Goal: Task Accomplishment & Management: Manage account settings

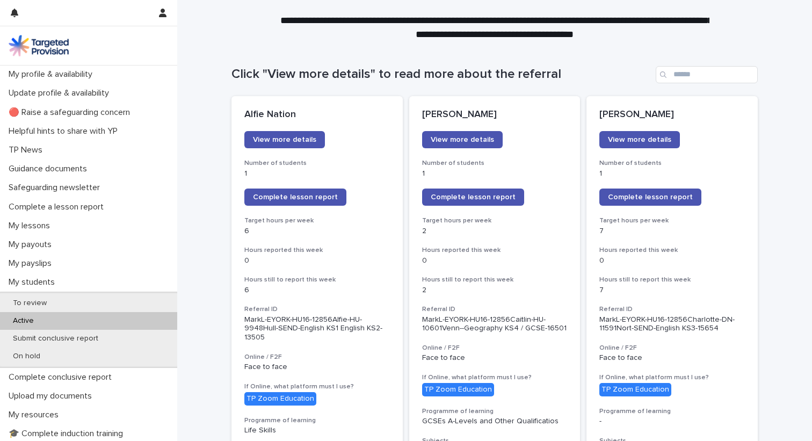
scroll to position [88, 0]
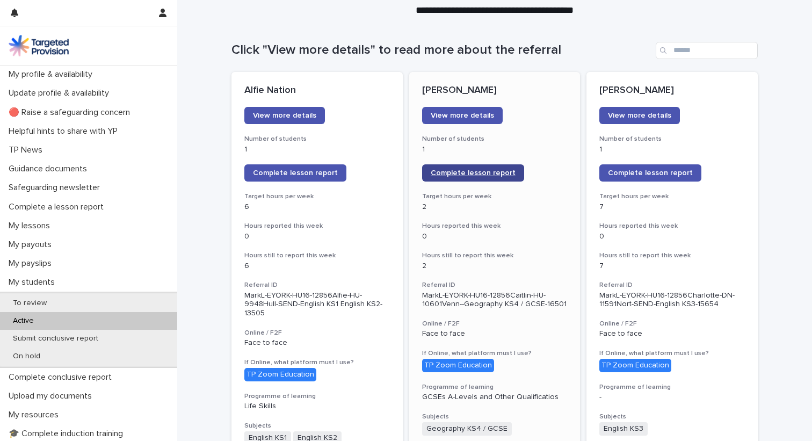
click at [452, 176] on span "Complete lesson report" at bounding box center [473, 173] width 85 height 8
click at [472, 177] on span "Complete lesson report" at bounding box center [473, 173] width 85 height 8
click at [311, 169] on span "Complete lesson report" at bounding box center [295, 173] width 85 height 8
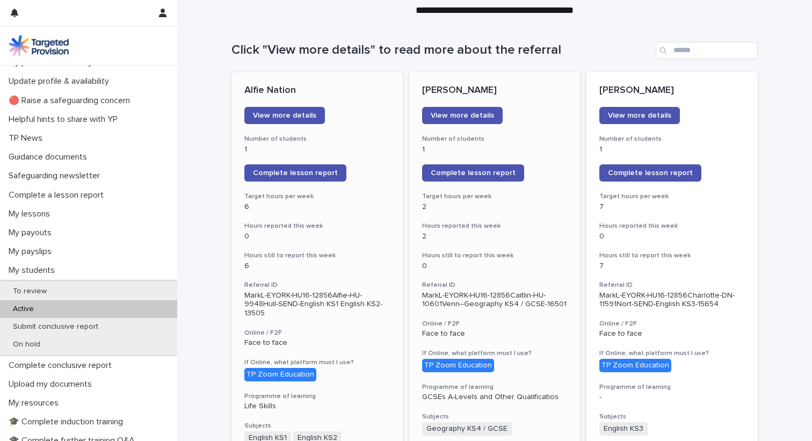
scroll to position [10, 0]
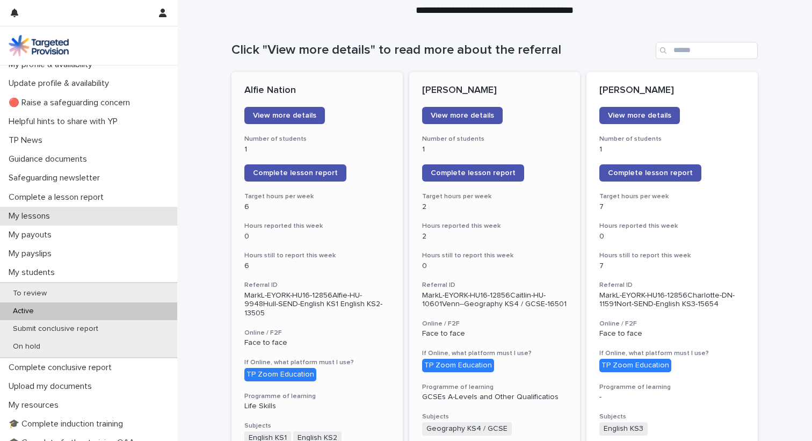
click at [50, 213] on p "My lessons" at bounding box center [31, 216] width 54 height 10
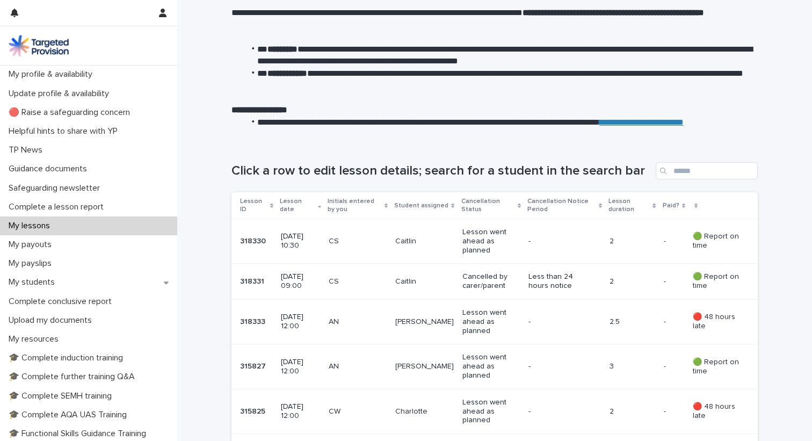
scroll to position [105, 0]
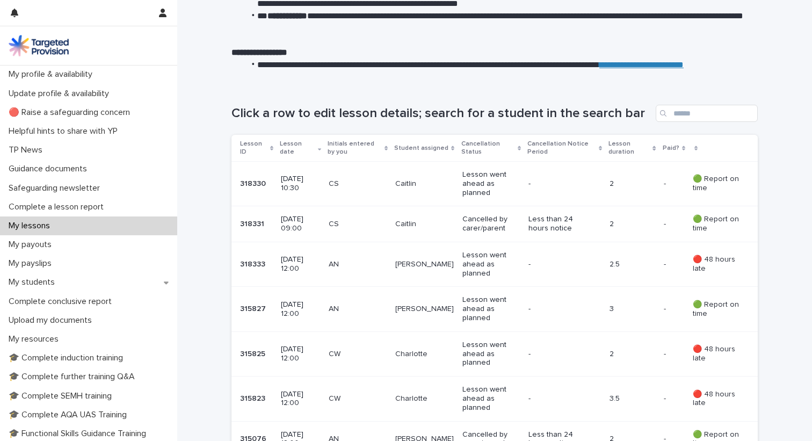
click at [365, 183] on p "CS" at bounding box center [358, 183] width 58 height 9
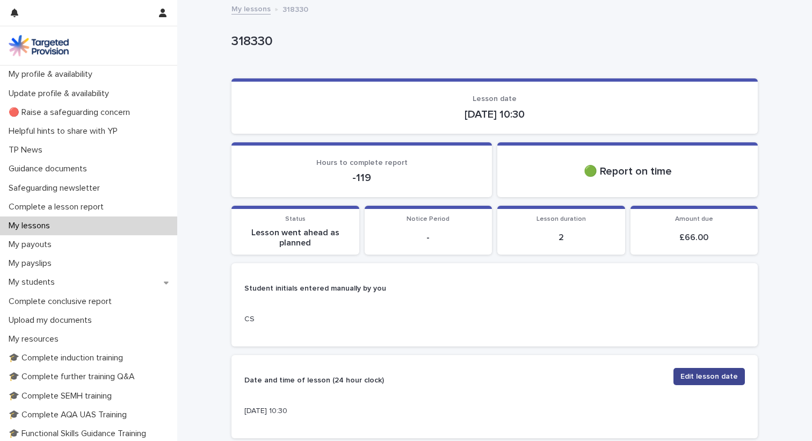
click at [723, 376] on span "Edit lesson date" at bounding box center [708, 376] width 57 height 11
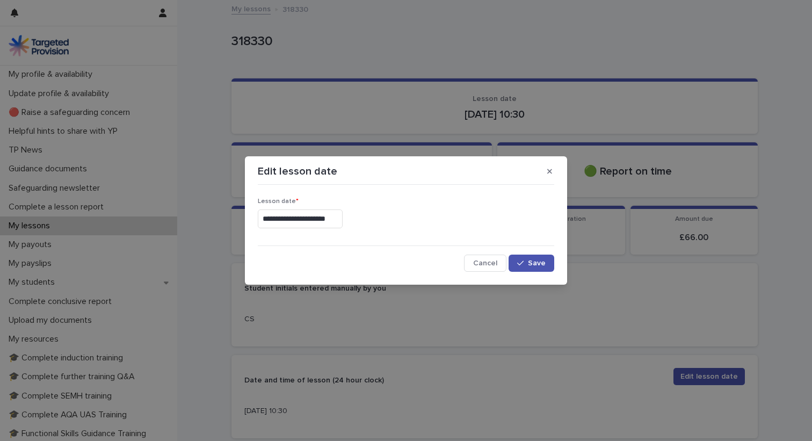
click at [323, 220] on input "**********" at bounding box center [300, 218] width 85 height 19
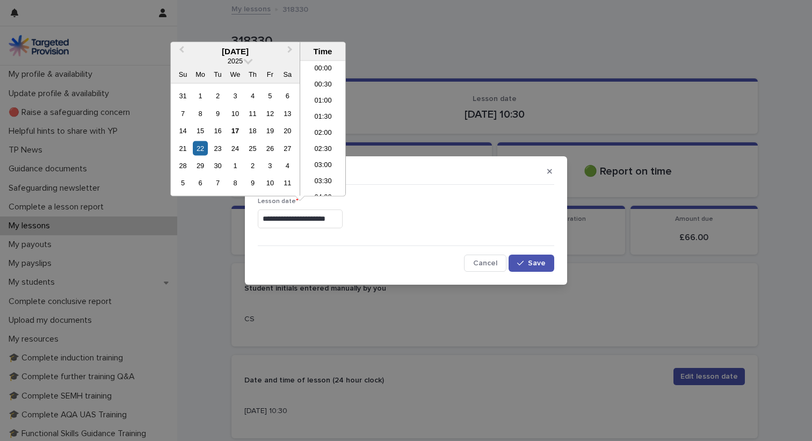
scroll to position [279, 0]
click at [201, 132] on div "15" at bounding box center [200, 130] width 14 height 14
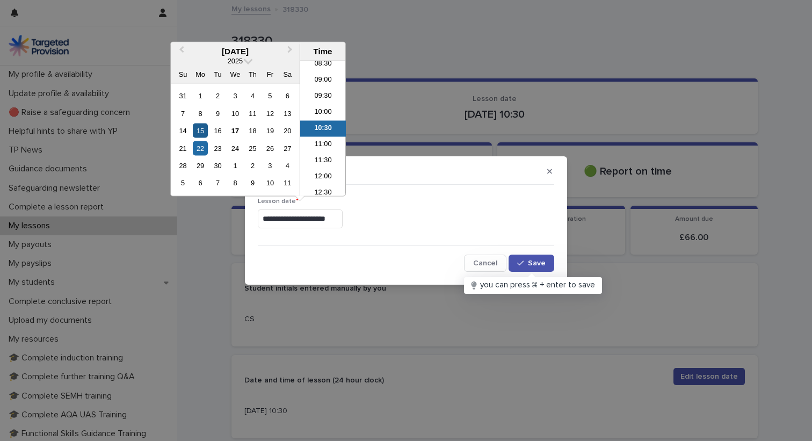
type input "**********"
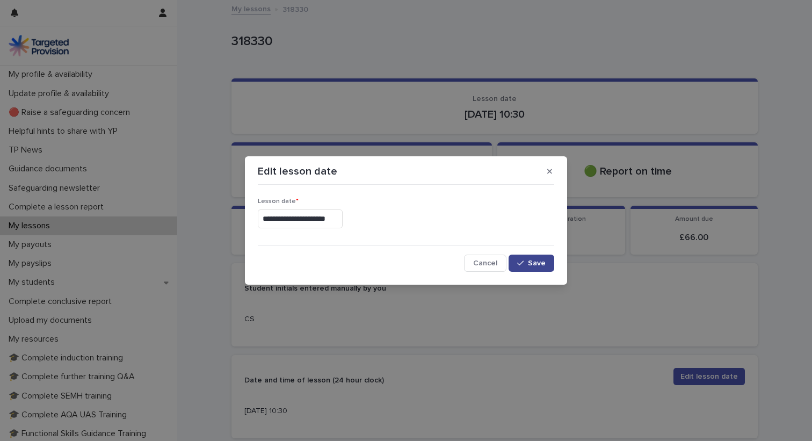
click at [531, 263] on span "Save" at bounding box center [537, 263] width 18 height 8
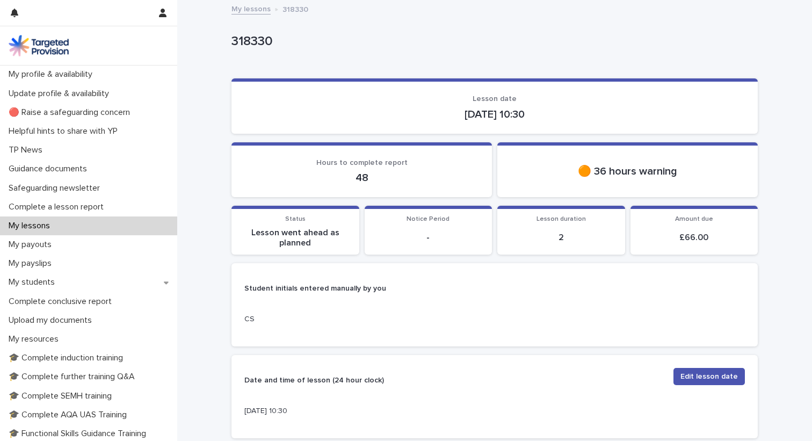
click at [617, 168] on p "🟠 36 hours warning" at bounding box center [627, 171] width 235 height 13
click at [65, 224] on div "My lessons" at bounding box center [88, 225] width 177 height 19
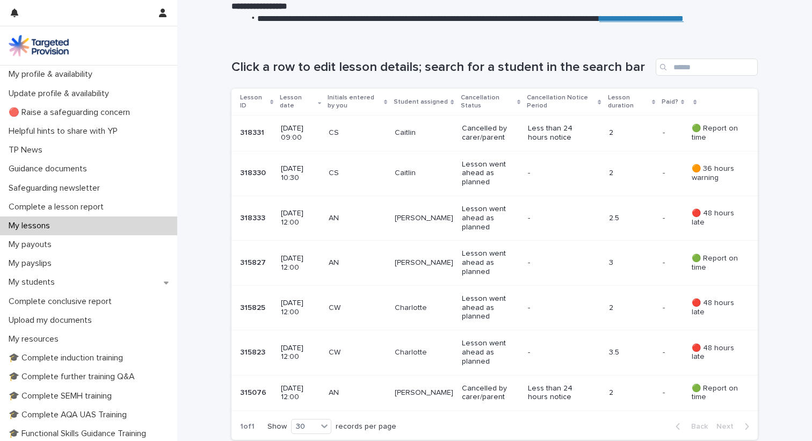
scroll to position [158, 0]
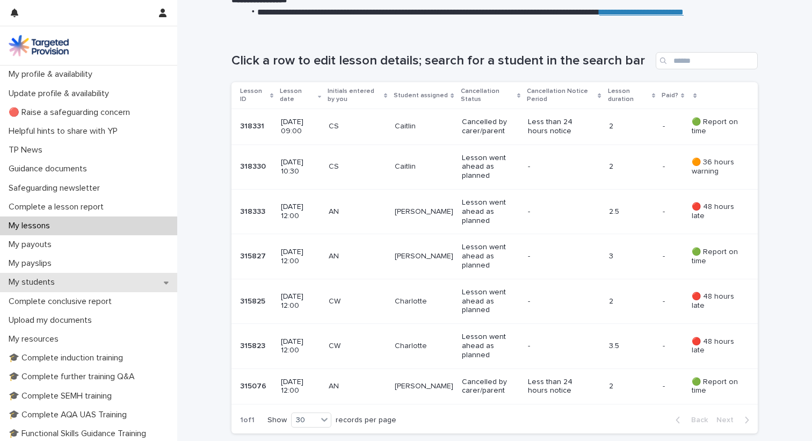
click at [55, 281] on p "My students" at bounding box center [33, 282] width 59 height 10
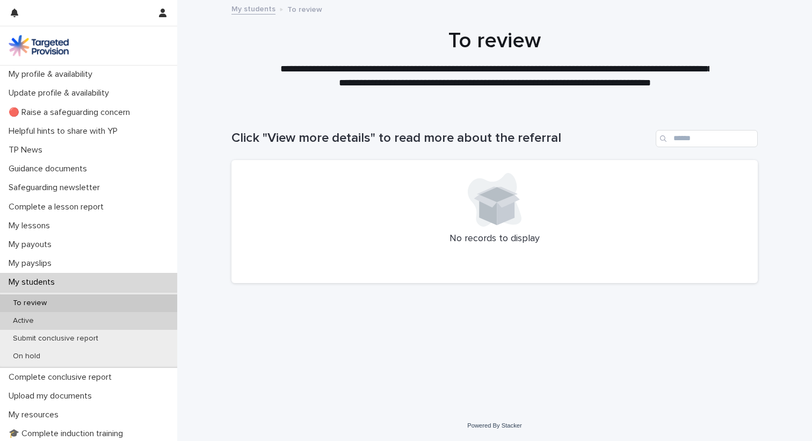
click at [43, 321] on div "Active" at bounding box center [88, 321] width 177 height 18
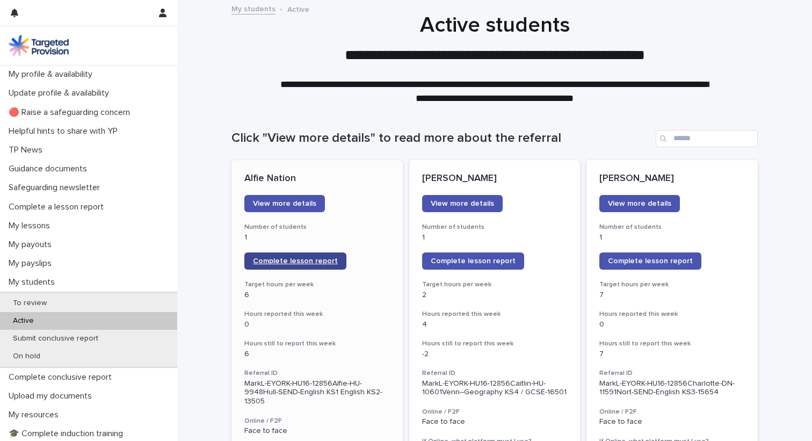
click at [275, 261] on span "Complete lesson report" at bounding box center [295, 261] width 85 height 8
click at [289, 263] on span "Complete lesson report" at bounding box center [295, 261] width 85 height 8
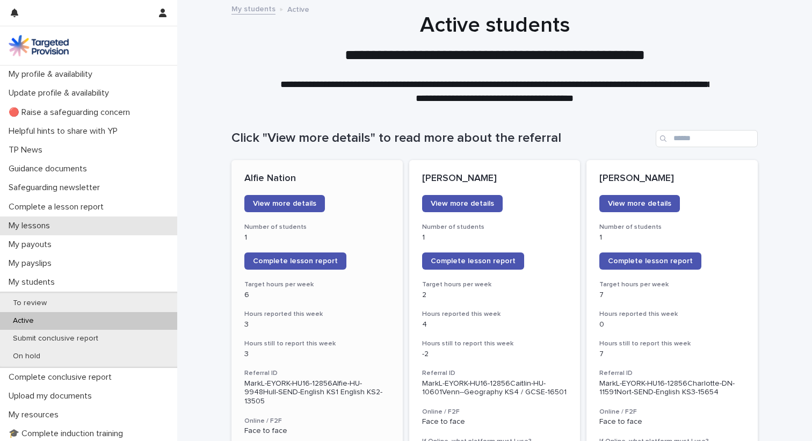
click at [57, 227] on p "My lessons" at bounding box center [31, 226] width 54 height 10
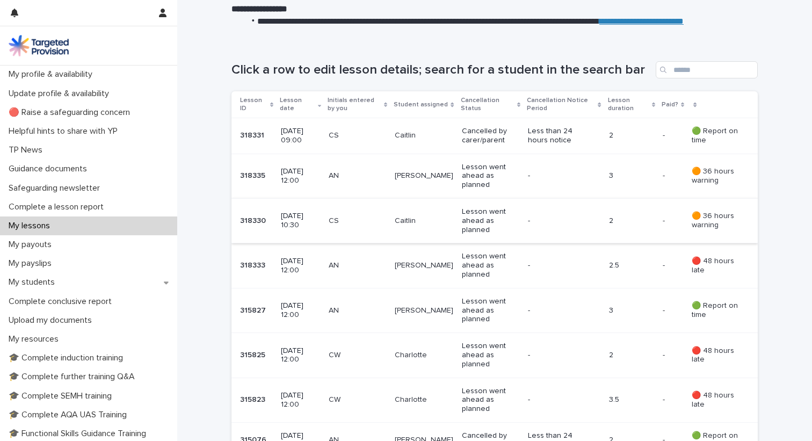
scroll to position [91, 0]
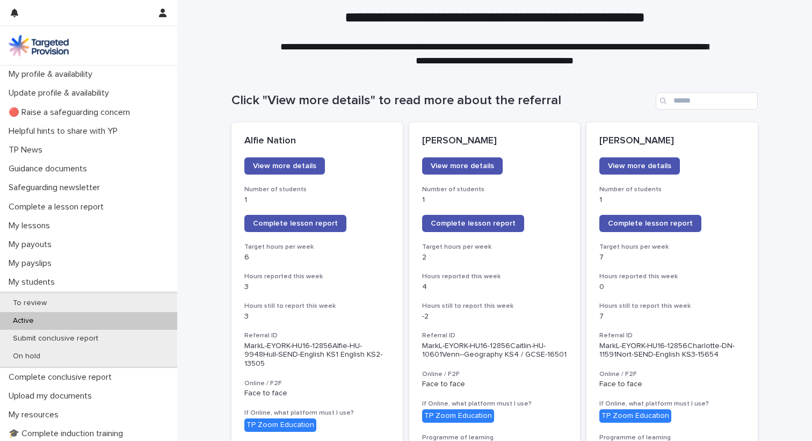
scroll to position [41, 0]
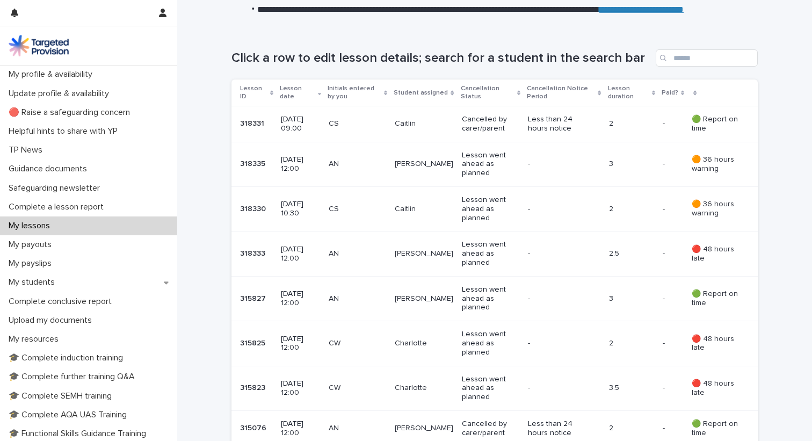
scroll to position [222, 0]
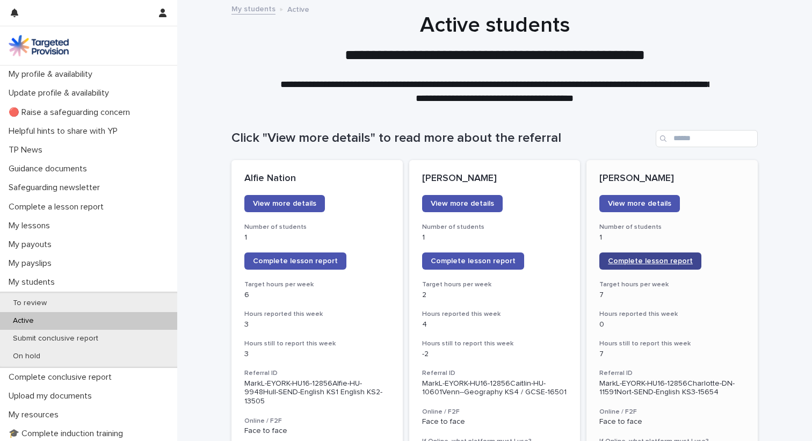
click at [620, 263] on span "Complete lesson report" at bounding box center [650, 261] width 85 height 8
